Goal: Task Accomplishment & Management: Manage account settings

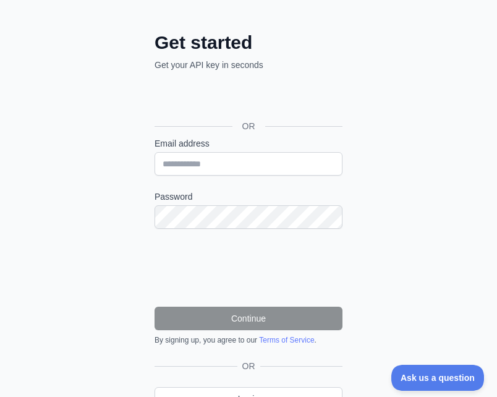
scroll to position [106, 0]
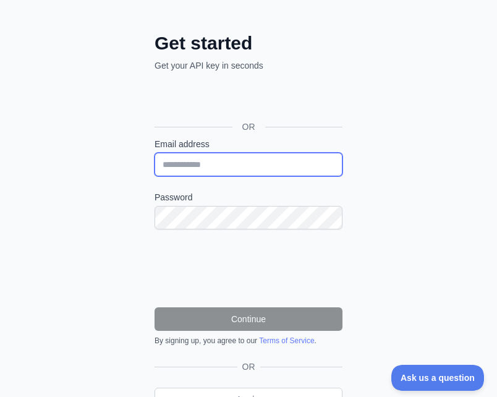
click at [197, 159] on input "Email address" at bounding box center [248, 164] width 188 height 23
type input "**********"
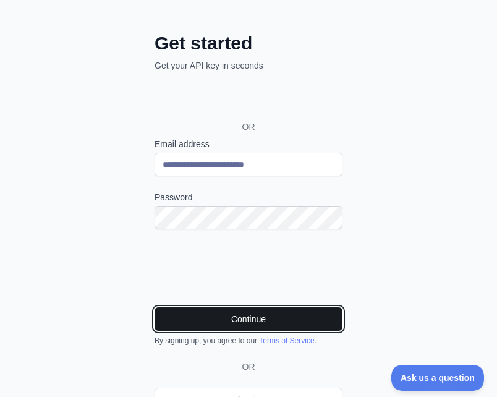
click at [200, 318] on button "Continue" at bounding box center [248, 318] width 188 height 23
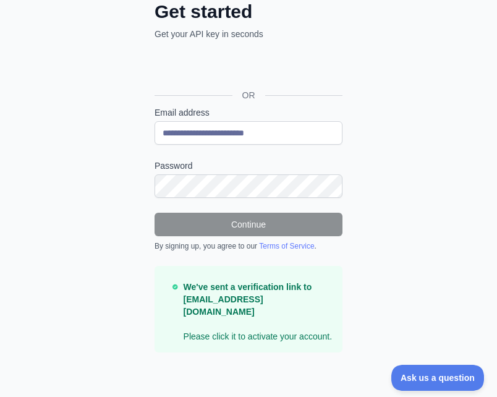
scroll to position [44, 0]
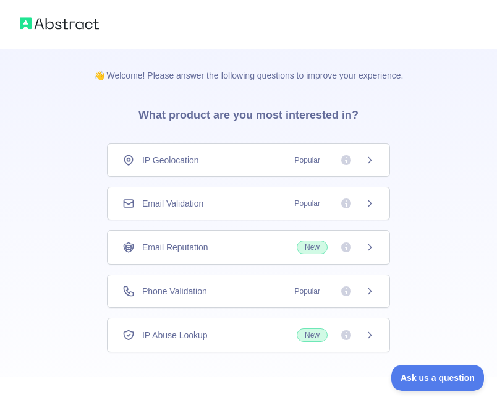
click at [292, 287] on span "Popular" at bounding box center [307, 291] width 40 height 12
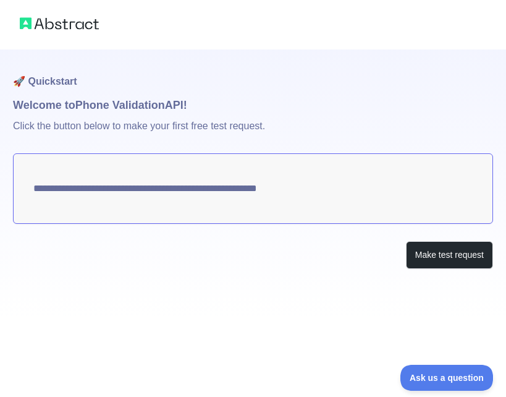
click at [321, 190] on textarea "**********" at bounding box center [253, 188] width 480 height 70
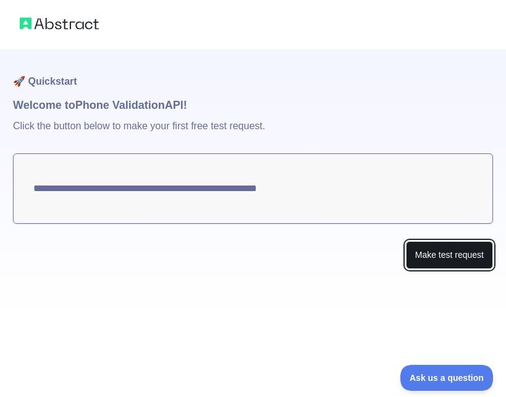
click at [436, 256] on button "Make test request" at bounding box center [449, 255] width 87 height 28
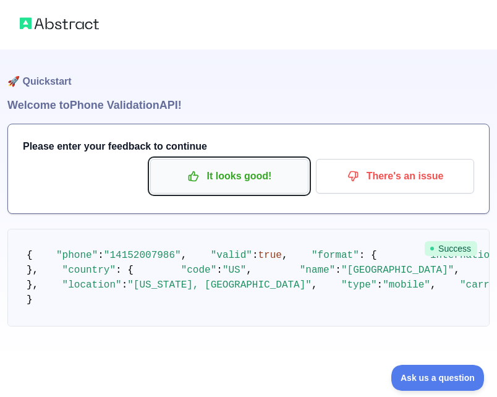
click at [243, 178] on p "It looks good!" at bounding box center [229, 176] width 140 height 21
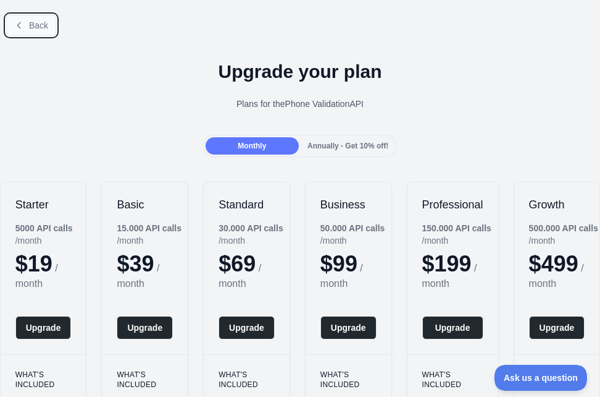
click at [39, 25] on span "Back" at bounding box center [38, 25] width 19 height 10
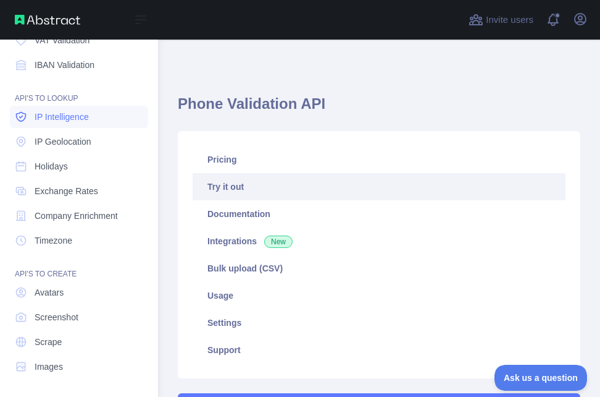
scroll to position [147, 0]
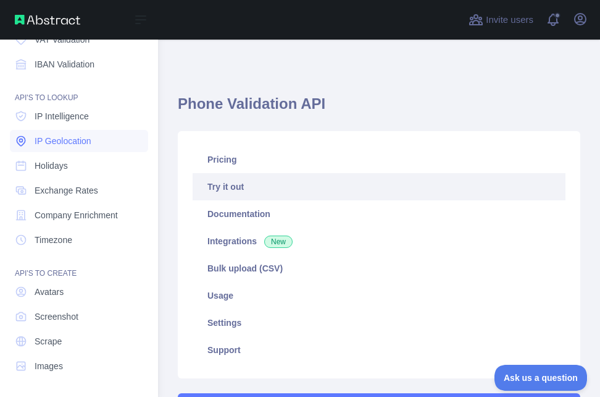
click at [88, 140] on span "IP Geolocation" at bounding box center [63, 141] width 57 height 12
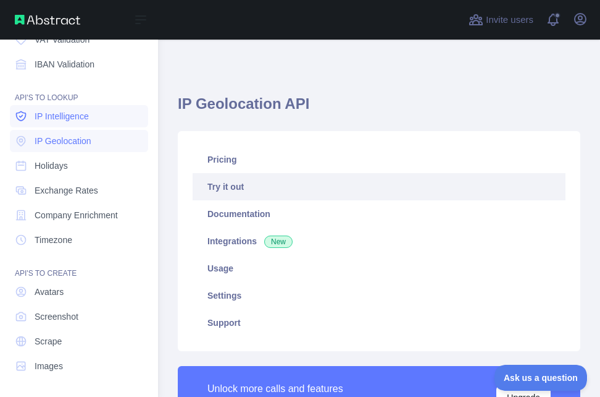
click at [72, 121] on span "IP Intelligence" at bounding box center [62, 116] width 54 height 12
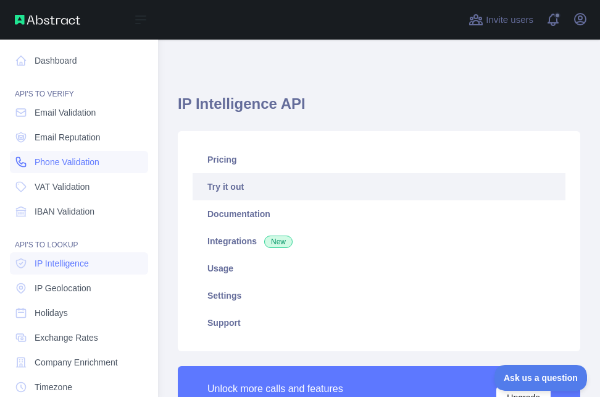
click at [69, 159] on span "Phone Validation" at bounding box center [67, 162] width 65 height 12
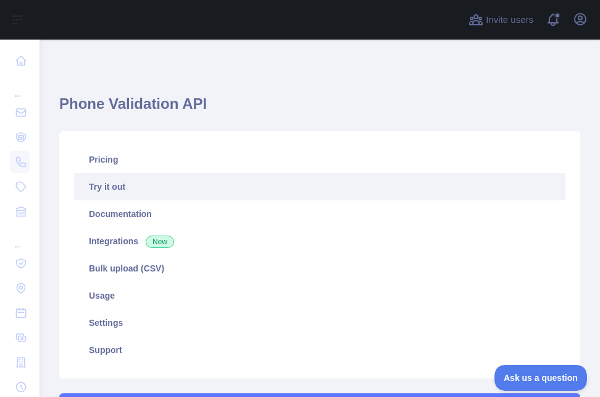
click at [153, 187] on link "Try it out" at bounding box center [320, 186] width 492 height 27
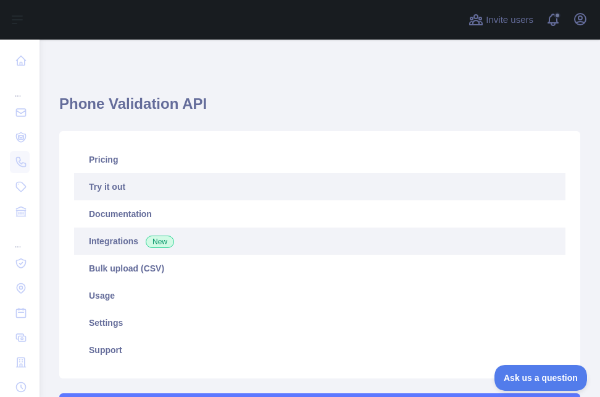
click at [229, 245] on link "Integrations New" at bounding box center [320, 240] width 492 height 27
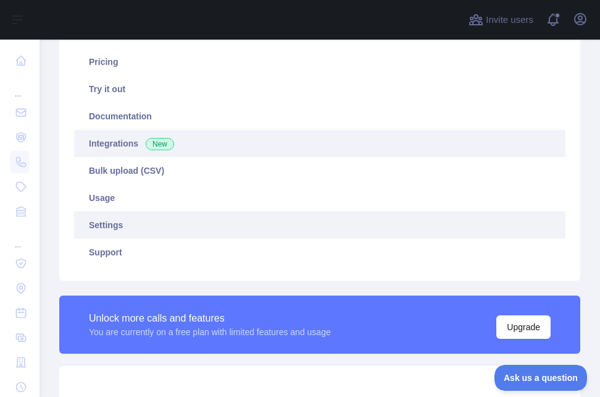
scroll to position [97, 0]
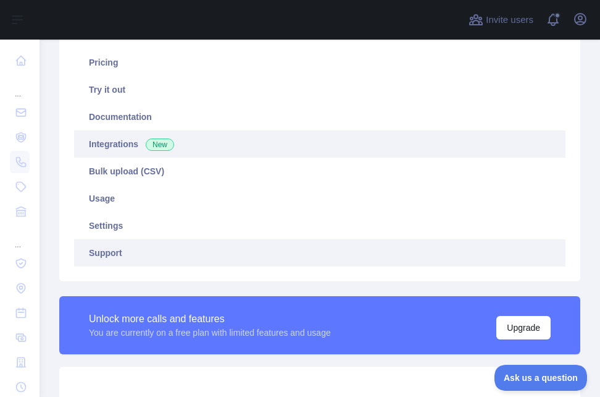
click at [135, 248] on link "Support" at bounding box center [320, 252] width 492 height 27
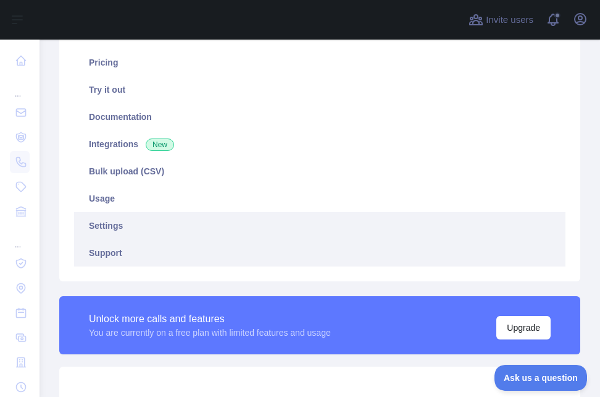
click at [135, 224] on link "Settings" at bounding box center [320, 225] width 492 height 27
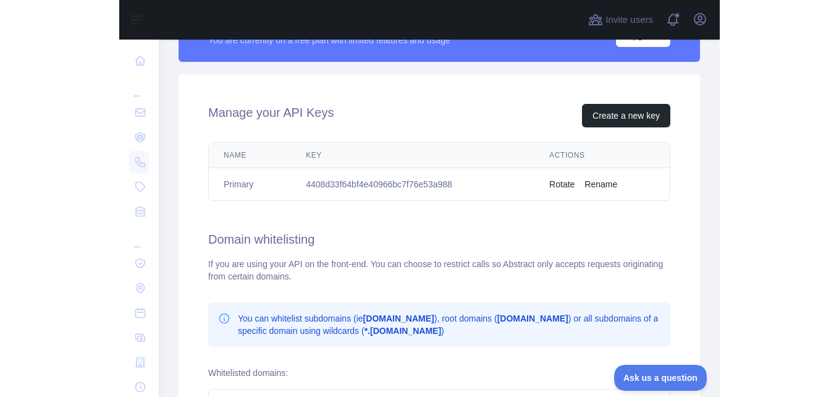
scroll to position [344, 0]
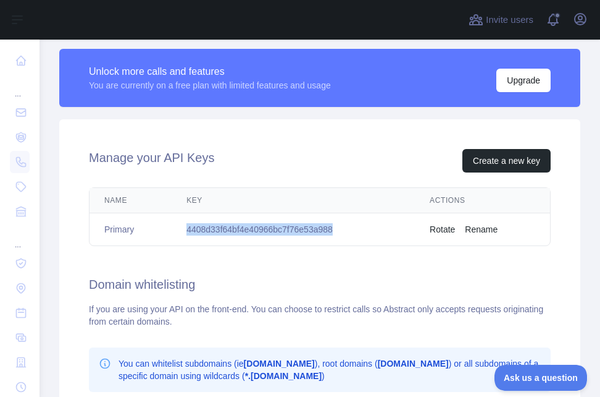
drag, startPoint x: 340, startPoint y: 228, endPoint x: 179, endPoint y: 226, distance: 160.6
click at [179, 226] on td "4408d33f64bf4e40966bc7f76e53a988" at bounding box center [293, 229] width 243 height 33
copy td "4408d33f64bf4e40966bc7f76e53a988"
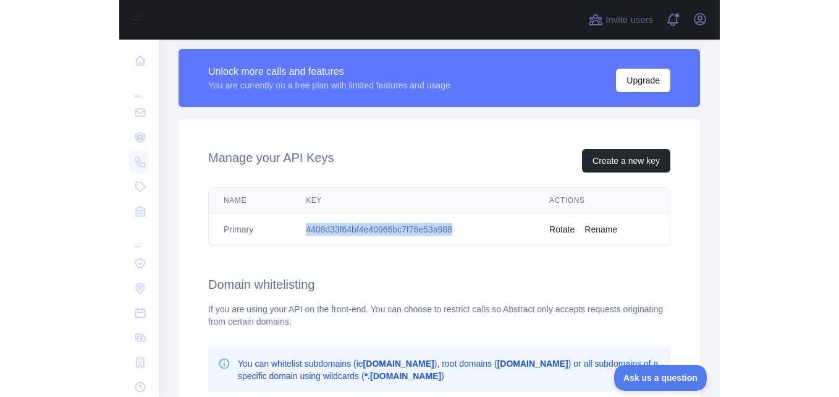
scroll to position [338, 0]
